Goal: Task Accomplishment & Management: Manage account settings

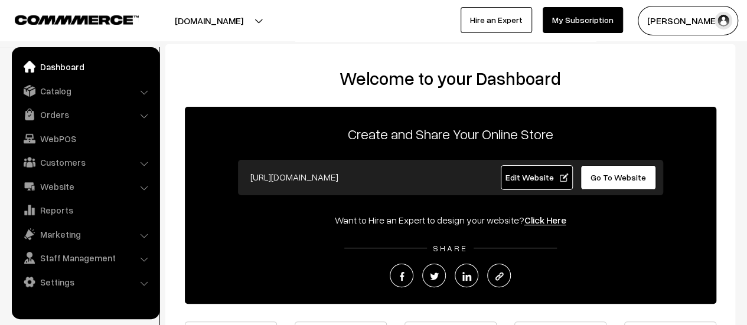
click at [55, 111] on link "Orders" at bounding box center [85, 114] width 140 height 21
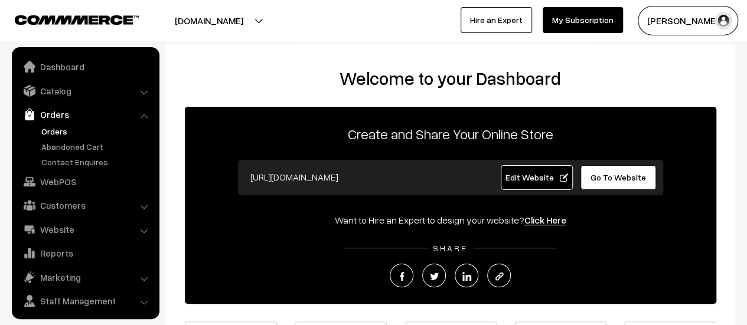
click at [50, 126] on link "Orders" at bounding box center [96, 131] width 117 height 12
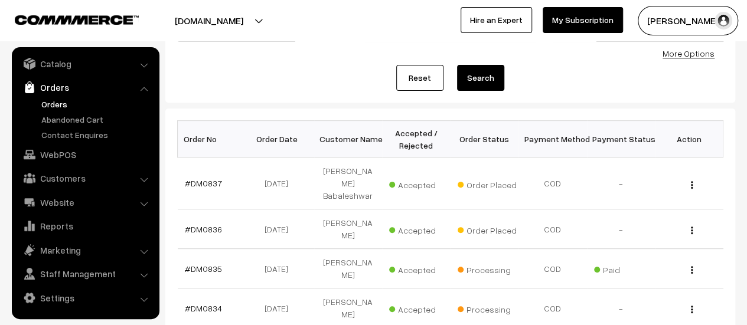
scroll to position [122, 0]
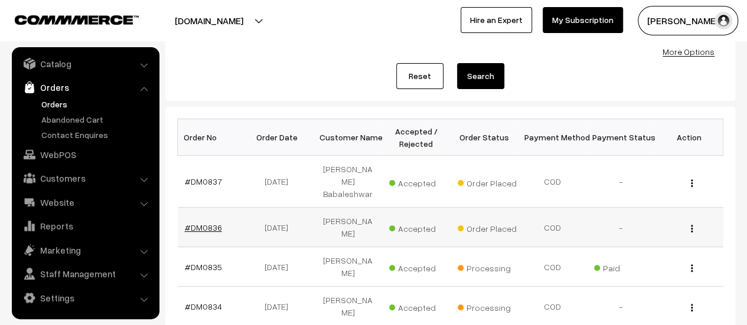
click at [194, 223] on link "#DM0836" at bounding box center [203, 228] width 37 height 10
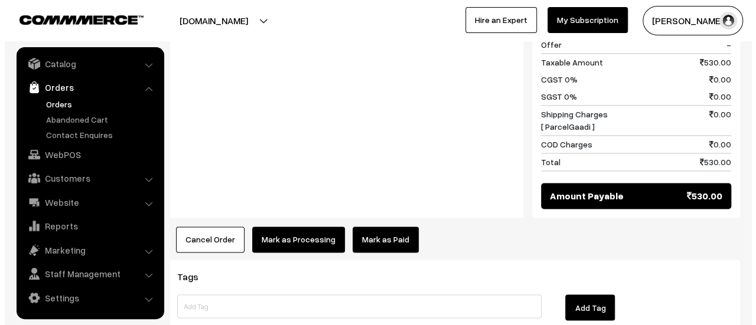
scroll to position [895, 0]
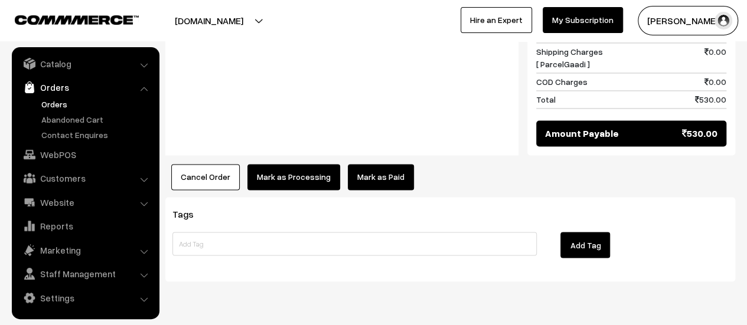
click at [284, 164] on button "Mark as Processing" at bounding box center [293, 177] width 93 height 26
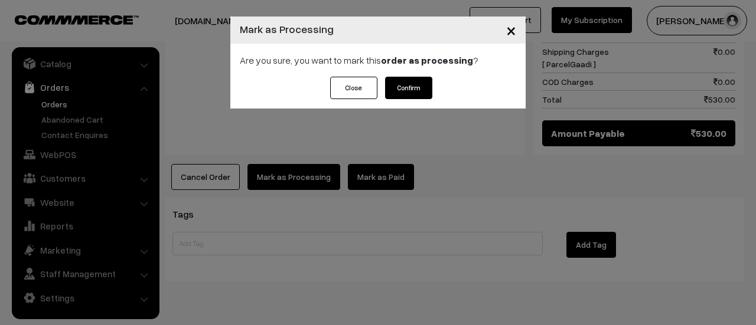
click at [408, 86] on button "Confirm" at bounding box center [408, 88] width 47 height 22
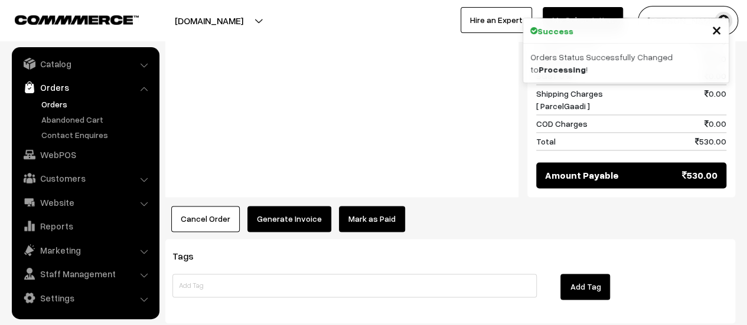
scroll to position [815, 0]
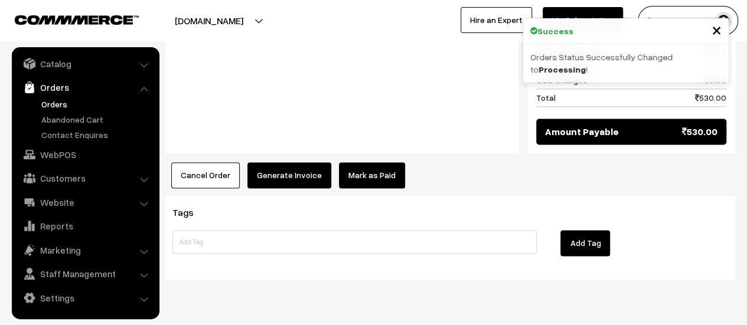
click at [285, 162] on button "Generate Invoice" at bounding box center [289, 175] width 84 height 26
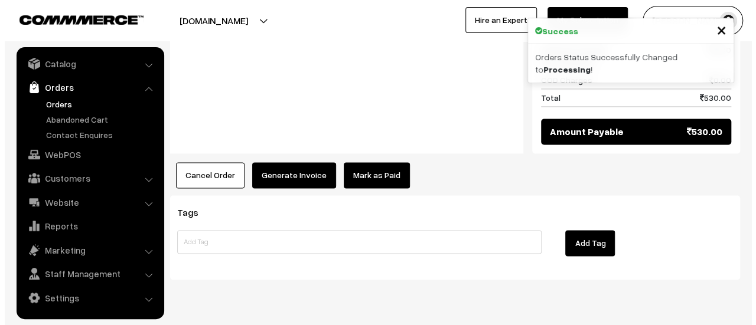
scroll to position [818, 0]
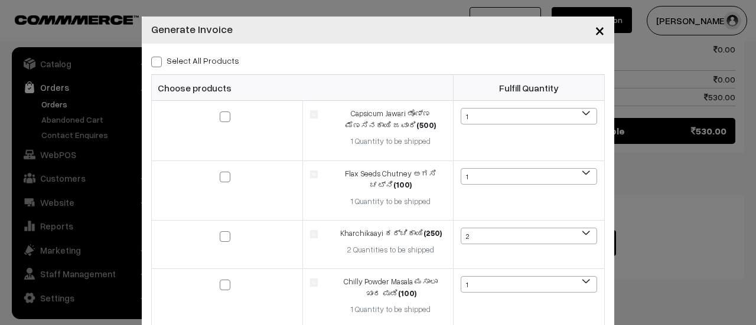
click at [153, 60] on span at bounding box center [156, 62] width 11 height 11
click at [153, 60] on input "Select All Products" at bounding box center [155, 60] width 8 height 8
checkbox input "true"
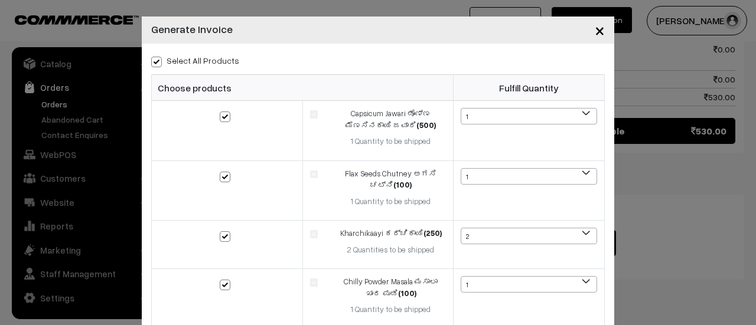
checkbox input "true"
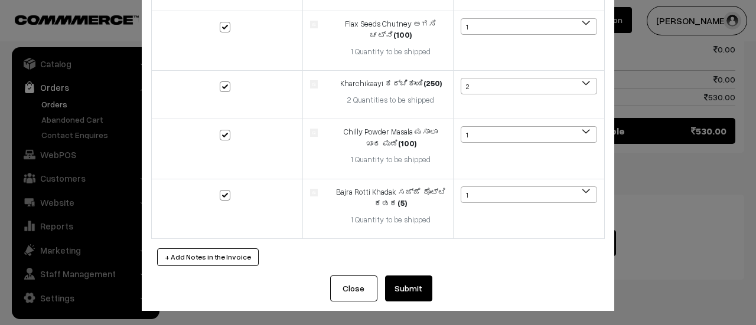
click at [396, 285] on button "Submit" at bounding box center [408, 289] width 47 height 26
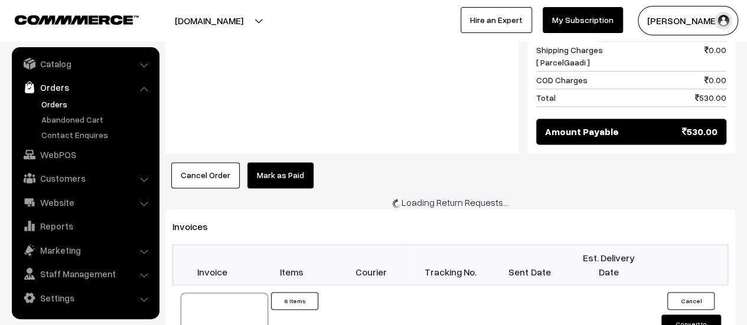
scroll to position [818, 0]
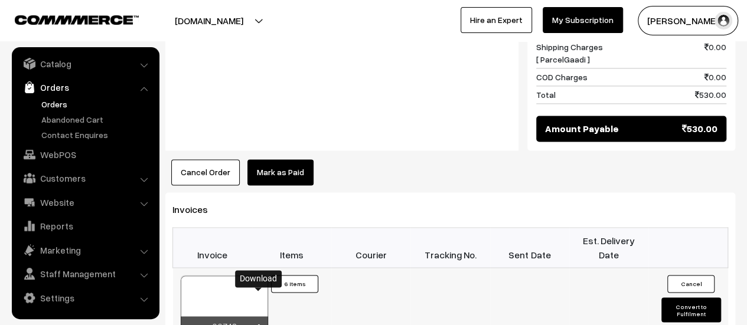
click at [259, 324] on icon at bounding box center [258, 328] width 7 height 8
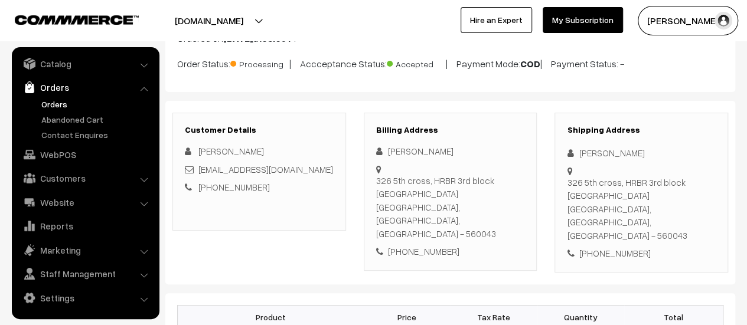
scroll to position [0, 0]
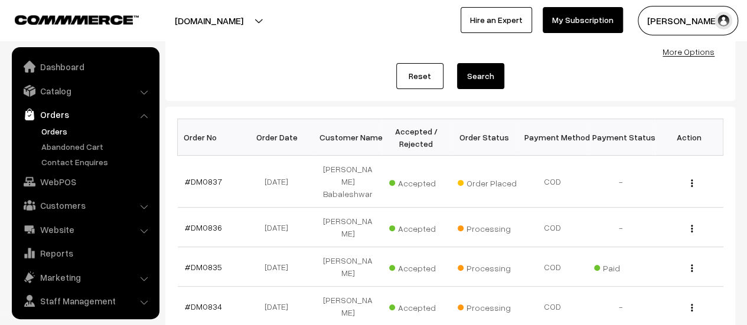
scroll to position [27, 0]
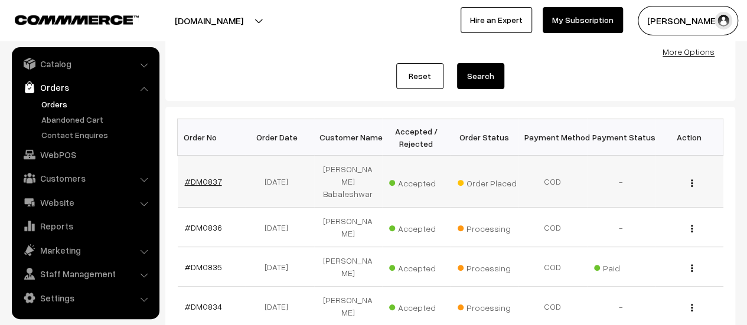
click at [205, 176] on link "#DM0837" at bounding box center [203, 181] width 37 height 10
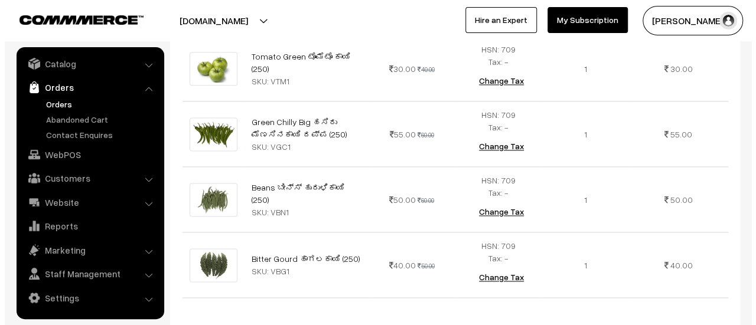
scroll to position [1182, 0]
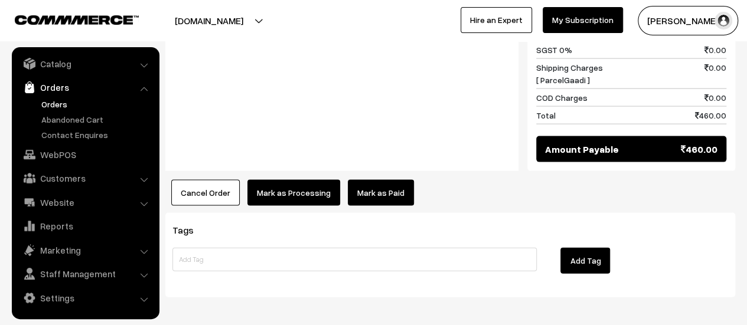
click at [272, 180] on button "Mark as Processing" at bounding box center [293, 193] width 93 height 26
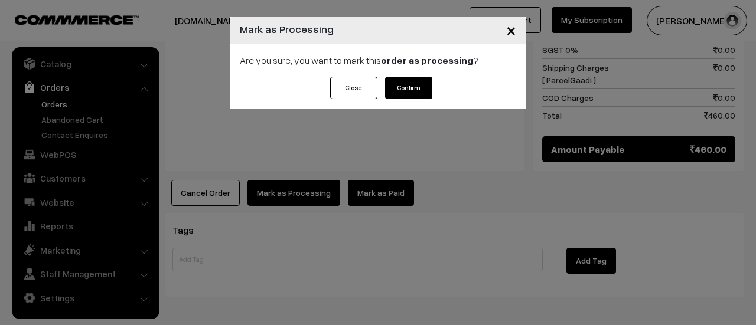
click at [400, 86] on button "Confirm" at bounding box center [408, 88] width 47 height 22
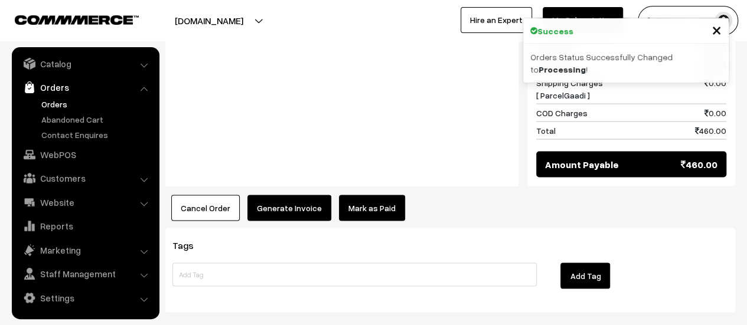
scroll to position [1077, 0]
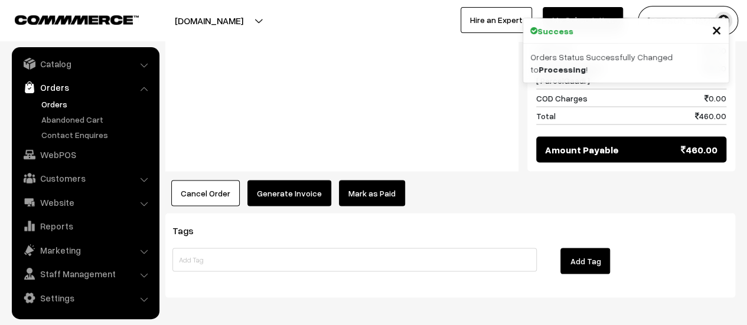
click at [268, 180] on button "Generate Invoice" at bounding box center [289, 193] width 84 height 26
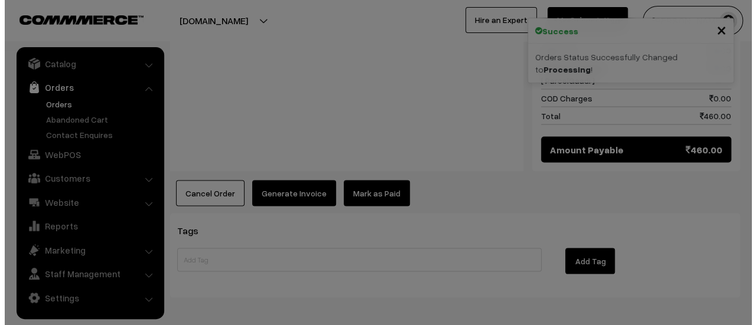
scroll to position [1077, 0]
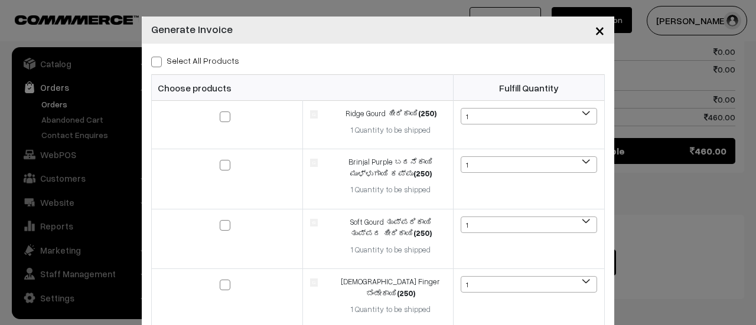
click at [153, 63] on span at bounding box center [156, 62] width 11 height 11
click at [153, 63] on input "Select All Products" at bounding box center [155, 60] width 8 height 8
checkbox input "true"
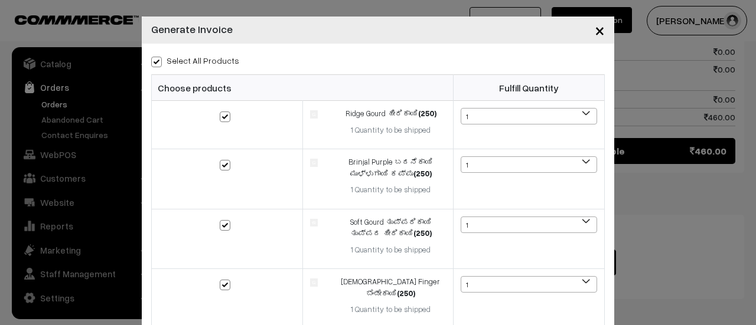
checkbox input "true"
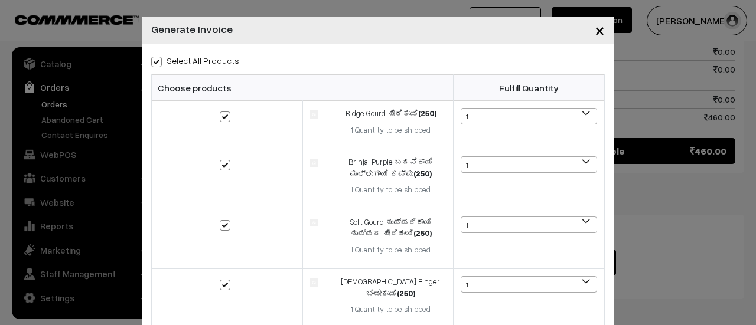
checkbox input "true"
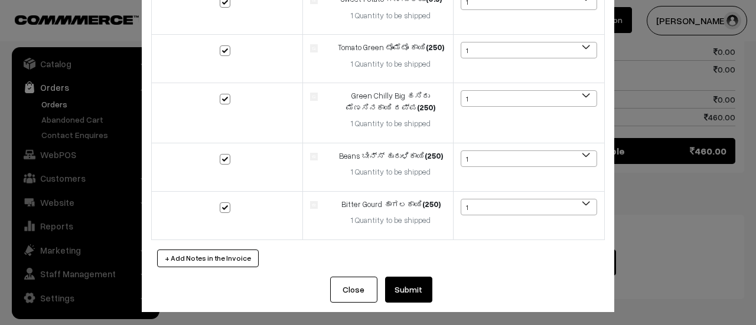
click at [404, 286] on button "Submit" at bounding box center [408, 290] width 47 height 26
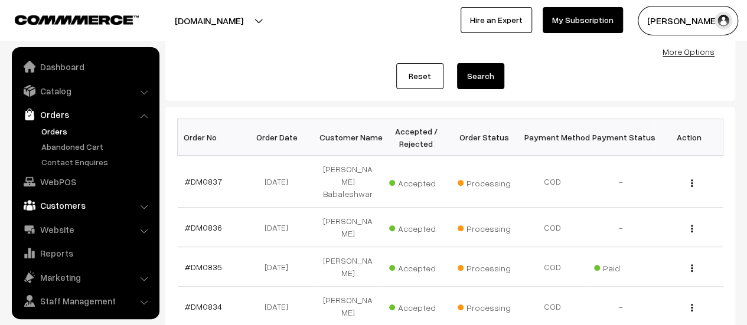
scroll to position [27, 0]
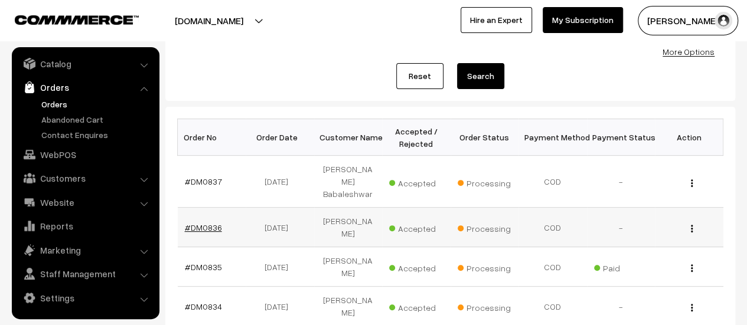
click at [204, 223] on link "#DM0836" at bounding box center [203, 228] width 37 height 10
